Goal: Navigation & Orientation: Find specific page/section

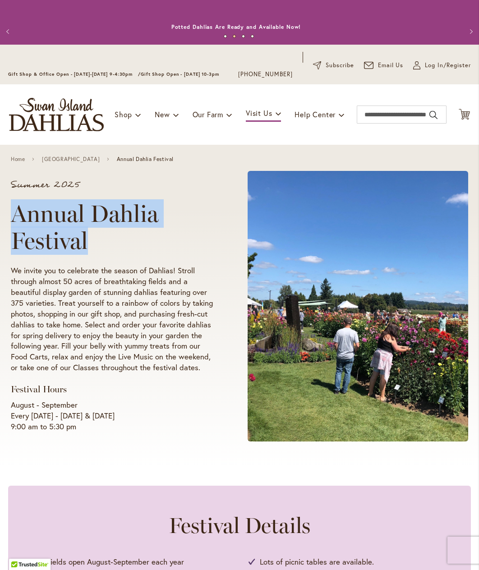
drag, startPoint x: 13, startPoint y: 222, endPoint x: 105, endPoint y: 249, distance: 95.7
click at [105, 249] on h1 "Annual Dahlia Festival" at bounding box center [112, 227] width 203 height 54
copy h1 "Annual Dahlia Festival"
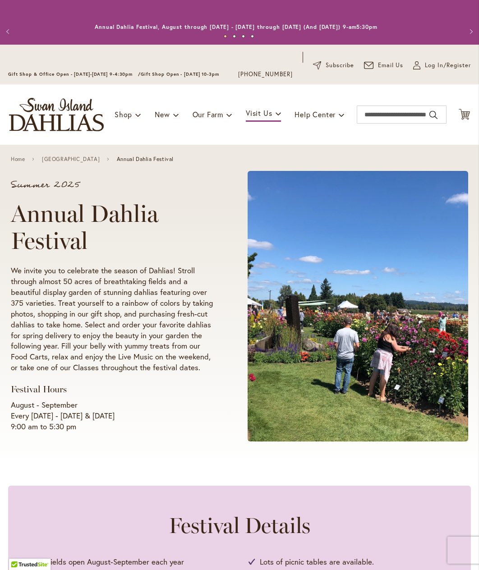
click at [93, 316] on p "We invite you to celebrate the season of Dahlias! Stroll through almost 50 acre…" at bounding box center [112, 319] width 203 height 108
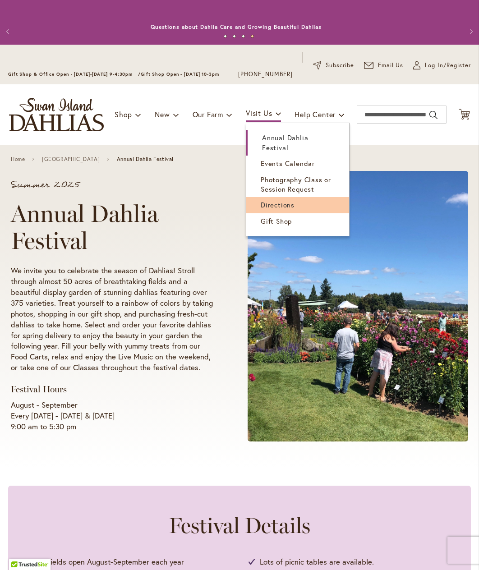
click at [285, 209] on link "Directions" at bounding box center [297, 205] width 103 height 16
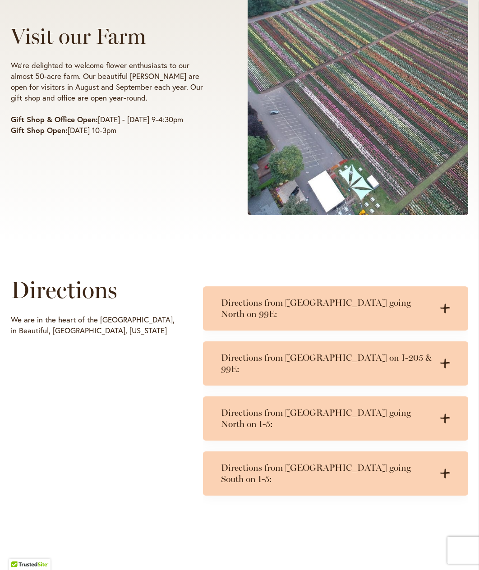
scroll to position [226, 0]
